Goal: Information Seeking & Learning: Learn about a topic

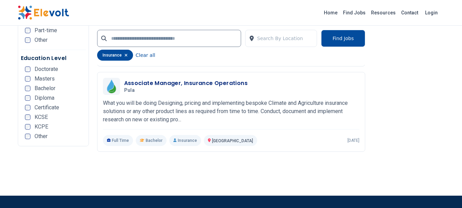
scroll to position [1187, 0]
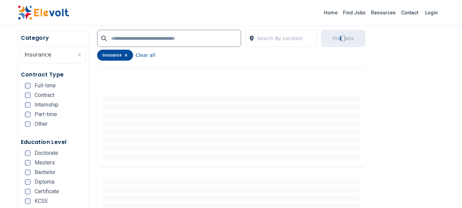
click at [126, 52] on div "insurance" at bounding box center [115, 55] width 36 height 11
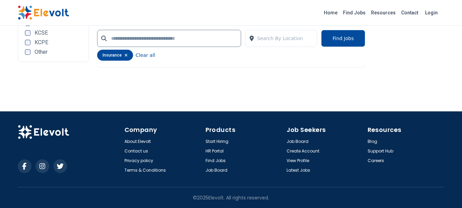
click at [125, 53] on icon "button" at bounding box center [126, 55] width 3 height 4
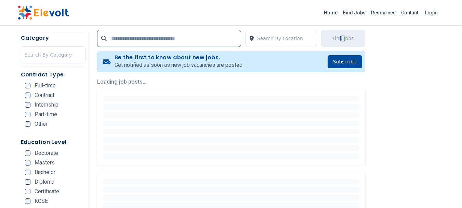
scroll to position [171, 0]
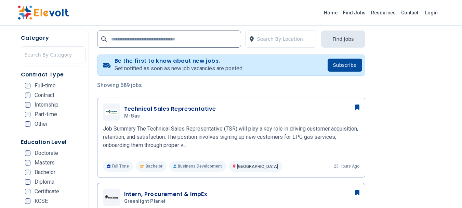
scroll to position [137, 0]
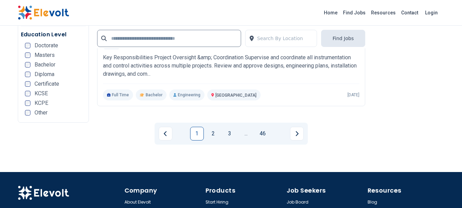
scroll to position [1471, 0]
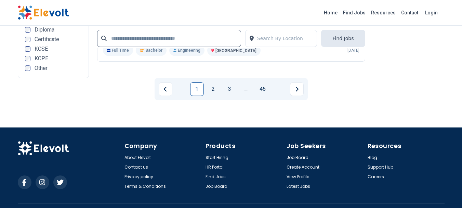
click at [210, 91] on link "2" at bounding box center [214, 89] width 14 height 14
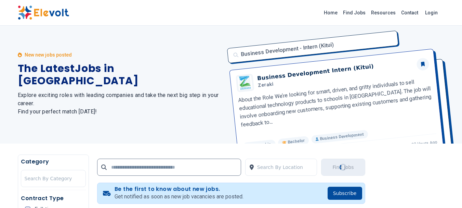
scroll to position [0, 0]
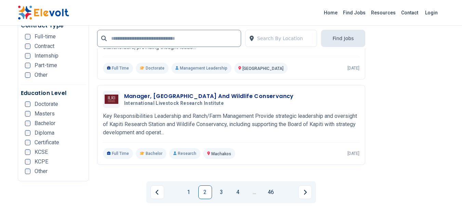
scroll to position [1376, 0]
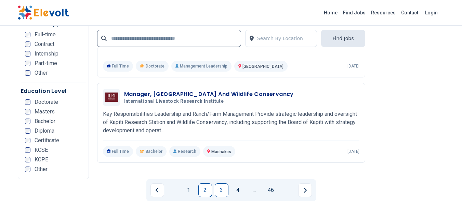
click at [219, 185] on link "3" at bounding box center [222, 190] width 14 height 14
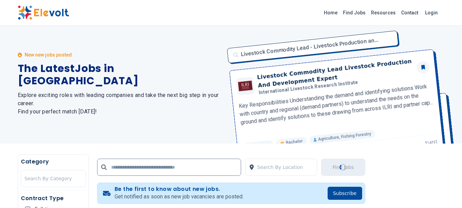
scroll to position [0, 0]
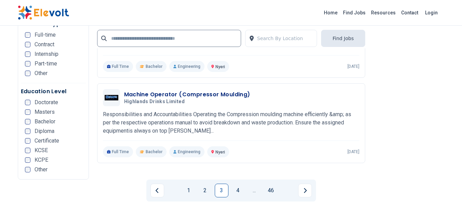
scroll to position [1420, 0]
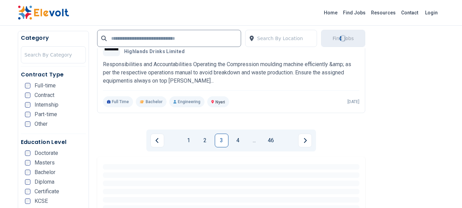
click at [222, 144] on link "3" at bounding box center [222, 140] width 14 height 14
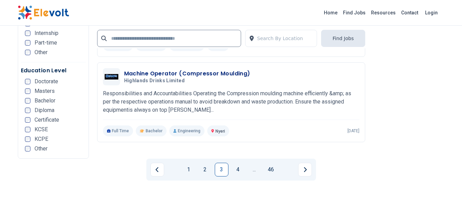
scroll to position [1403, 0]
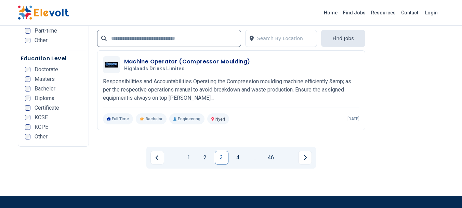
click at [220, 153] on link "3" at bounding box center [222, 158] width 14 height 14
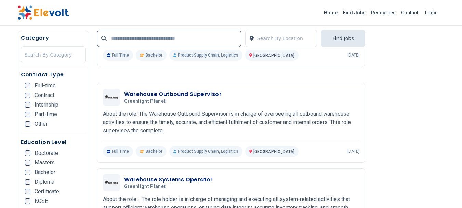
scroll to position [411, 0]
